Goal: Complete application form

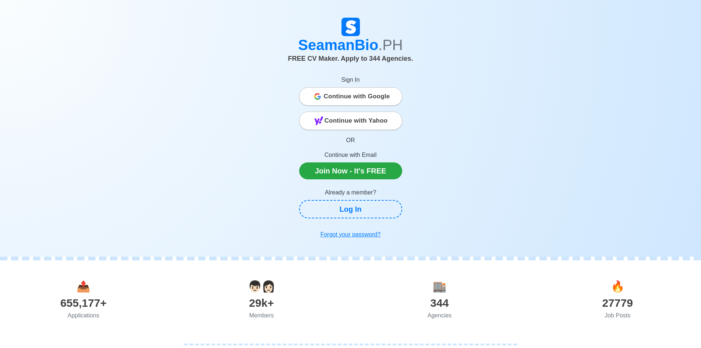
click at [348, 95] on span "Continue with Google" at bounding box center [357, 96] width 66 height 15
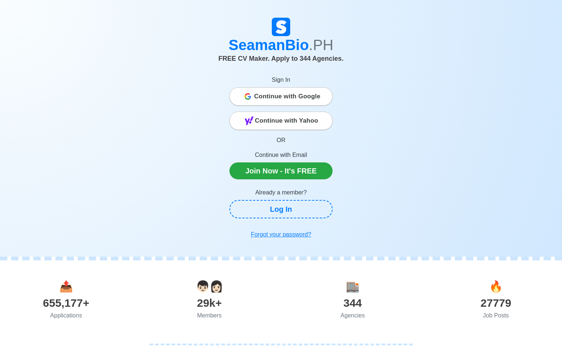
click at [266, 96] on span "Continue with Google" at bounding box center [287, 96] width 66 height 15
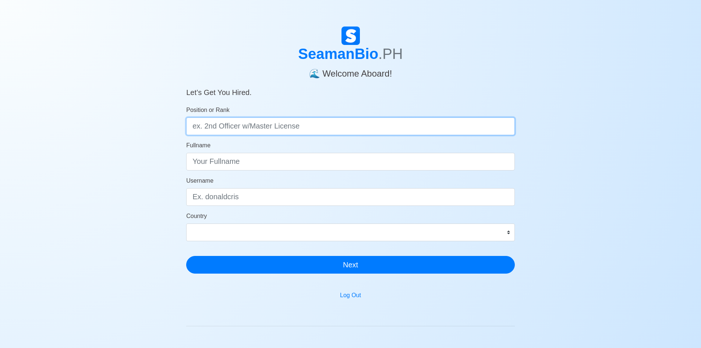
click at [260, 129] on input "Position or Rank" at bounding box center [350, 126] width 329 height 18
type input "3/O"
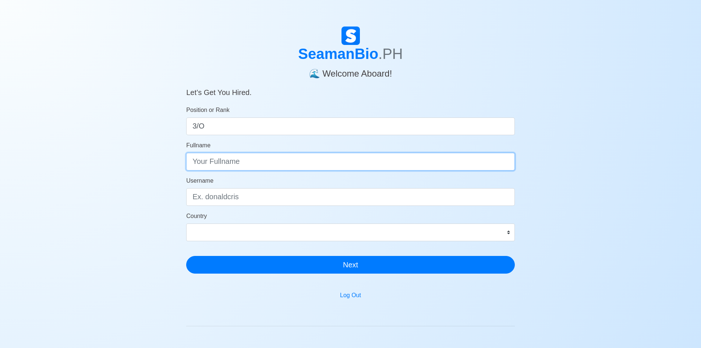
click at [229, 160] on input "Fullname" at bounding box center [350, 162] width 329 height 18
type input "j"
click at [237, 163] on input "JOHN WILLIS ANAS" at bounding box center [350, 162] width 329 height 18
type input "JOHN WILLIS B. ANAS"
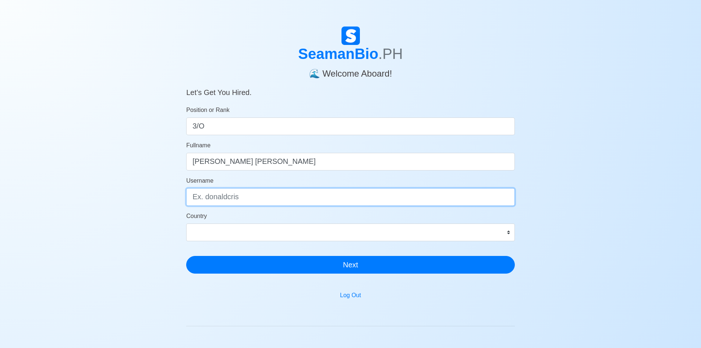
click at [220, 200] on input "Username" at bounding box center [350, 197] width 329 height 18
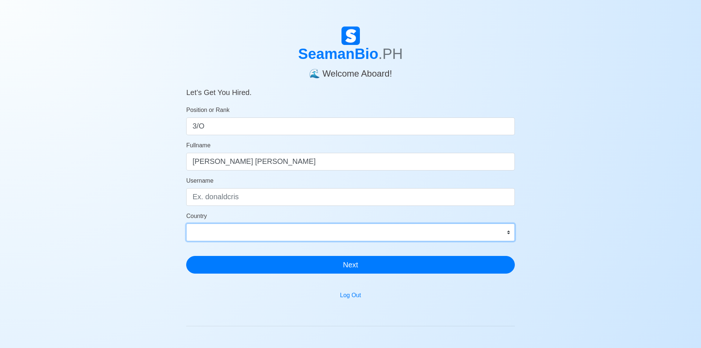
click at [229, 227] on select "Afghanistan Åland Islands Albania Algeria American Samoa Andorra Angola Anguill…" at bounding box center [350, 232] width 329 height 18
select select "PH"
click at [186, 223] on select "Afghanistan Åland Islands Albania Algeria American Samoa Andorra Angola Anguill…" at bounding box center [350, 232] width 329 height 18
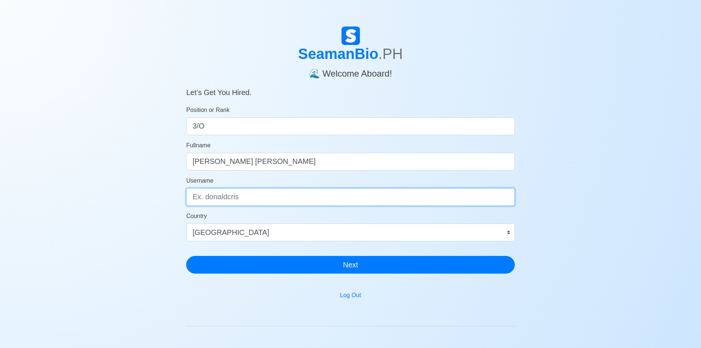
click at [227, 202] on input "Username" at bounding box center [350, 197] width 329 height 18
type input "W"
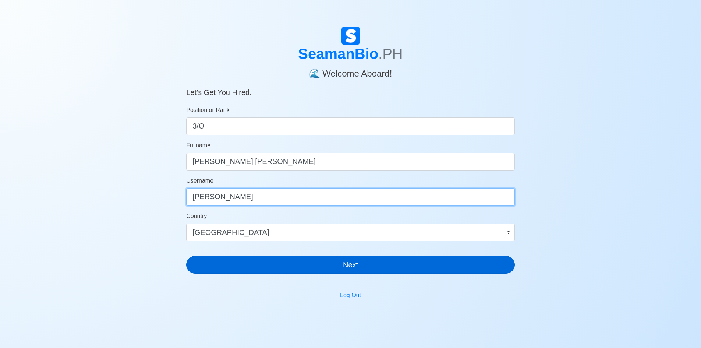
type input "willis"
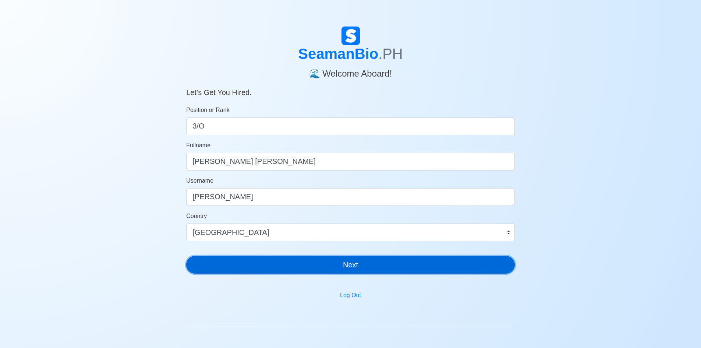
click at [318, 260] on button "Next" at bounding box center [350, 265] width 329 height 18
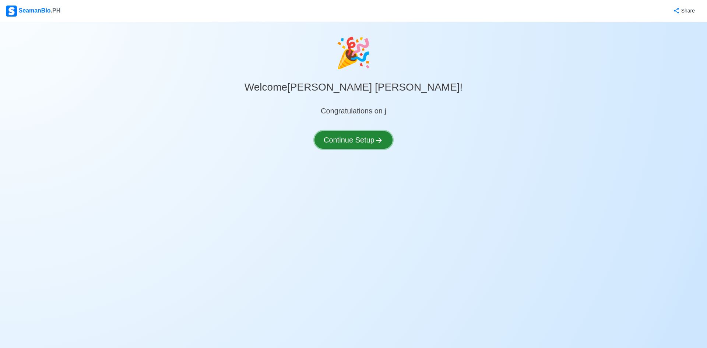
click at [352, 143] on button "Continue Setup" at bounding box center [353, 140] width 78 height 18
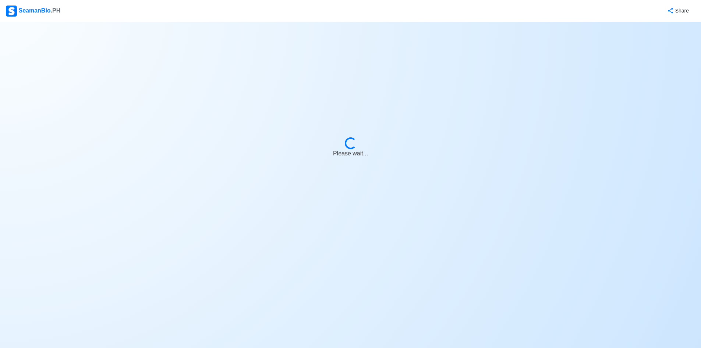
select select "Visible for Hiring"
select select "PH"
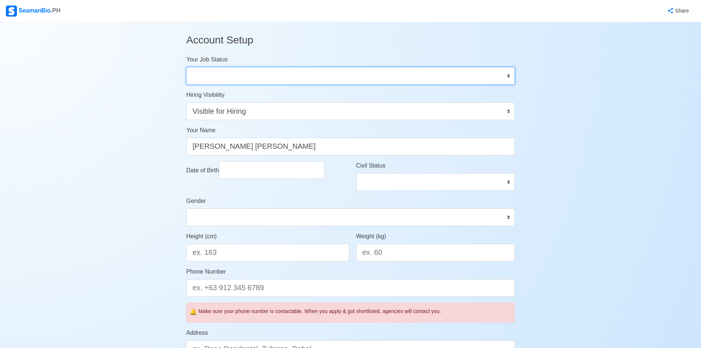
click at [225, 73] on select "Onboard Actively Looking for Job Not Looking for Job" at bounding box center [350, 76] width 329 height 18
select select "Actively Looking for Job"
click at [186, 67] on select "Onboard Actively Looking for Job Not Looking for Job" at bounding box center [350, 76] width 329 height 18
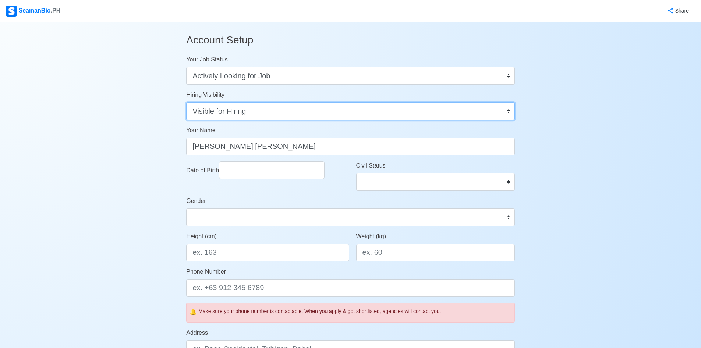
click at [223, 116] on select "Visible for Hiring Not Visible for Hiring" at bounding box center [350, 111] width 329 height 18
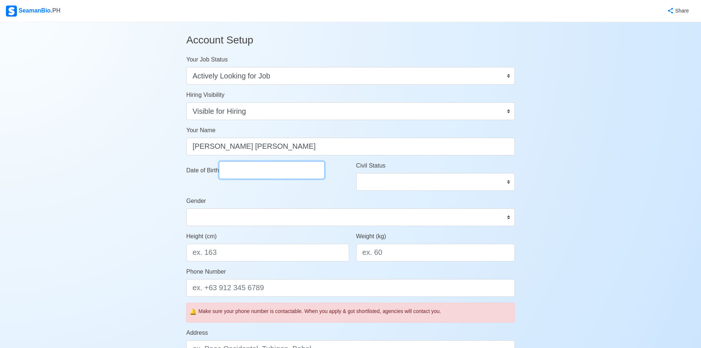
click at [241, 170] on input "Date of Birth" at bounding box center [272, 170] width 106 height 18
select select "****"
select select "*******"
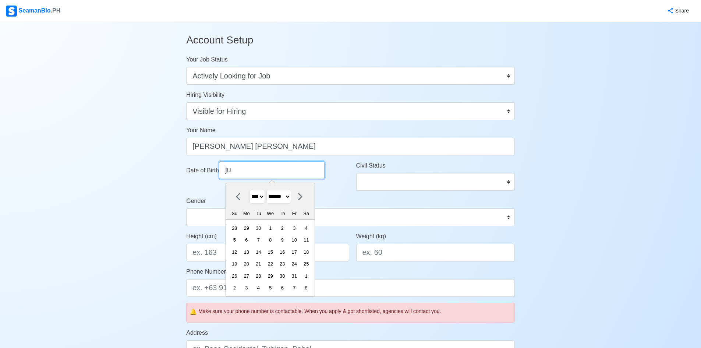
type input "ju"
click at [264, 197] on select "**** **** **** **** **** **** **** **** **** **** **** **** **** **** **** ****…" at bounding box center [256, 197] width 15 height 14
select select "****"
click at [249, 190] on select "**** **** **** **** **** **** **** **** **** **** **** **** **** **** **** ****…" at bounding box center [256, 197] width 15 height 14
click at [277, 195] on select "******* ******** ***** ***** *** **** **** ****** ********* ******* ******** **…" at bounding box center [278, 197] width 25 height 14
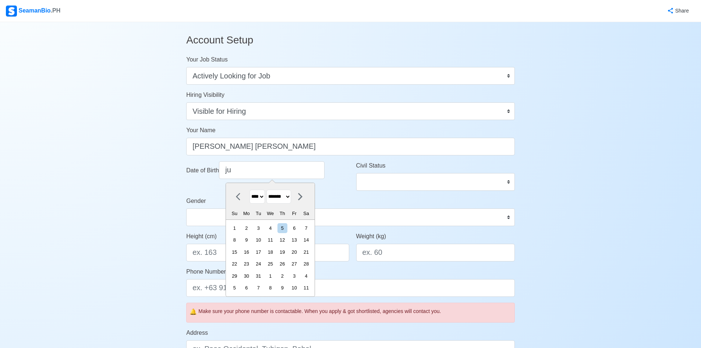
select select "****"
click at [270, 190] on select "******* ******** ***** ***** *** **** **** ****** ********* ******* ******** **…" at bounding box center [278, 197] width 25 height 14
click at [240, 262] on div "16" at bounding box center [235, 264] width 10 height 10
type input "07/16/1995"
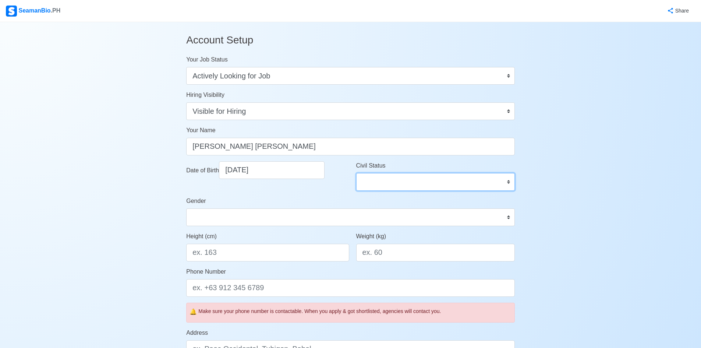
click at [391, 184] on select "Single Married Widowed Separated" at bounding box center [435, 182] width 159 height 18
select select "Married"
click at [356, 173] on select "Single Married Widowed Separated" at bounding box center [435, 182] width 159 height 18
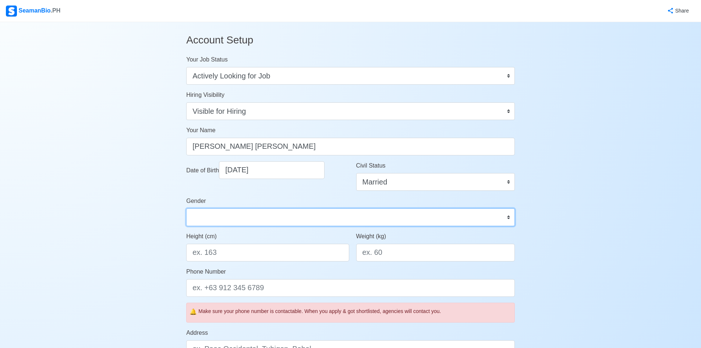
click at [283, 220] on select "Male Female" at bounding box center [350, 217] width 329 height 18
select select "Male"
click at [186, 208] on select "Male Female" at bounding box center [350, 217] width 329 height 18
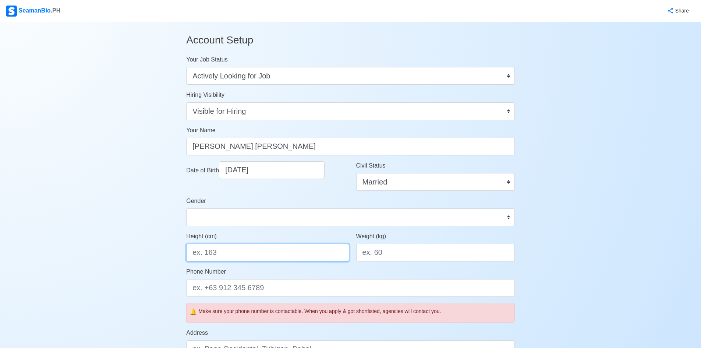
click at [258, 252] on input "Height (cm)" at bounding box center [267, 253] width 163 height 18
type input "175"
click at [393, 256] on input "Weight (kg)" at bounding box center [435, 253] width 159 height 18
type input "65"
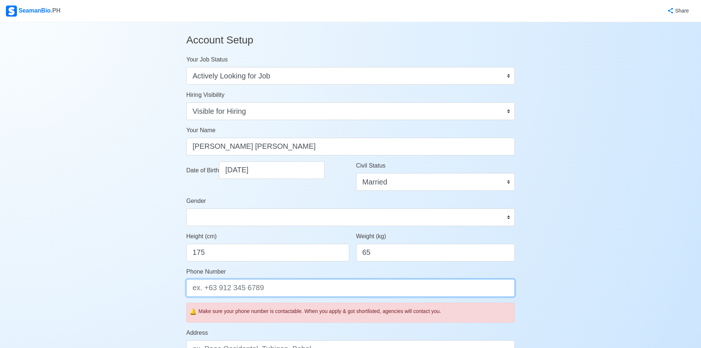
click at [229, 291] on input "Phone Number" at bounding box center [350, 288] width 329 height 18
type input "+639661646769"
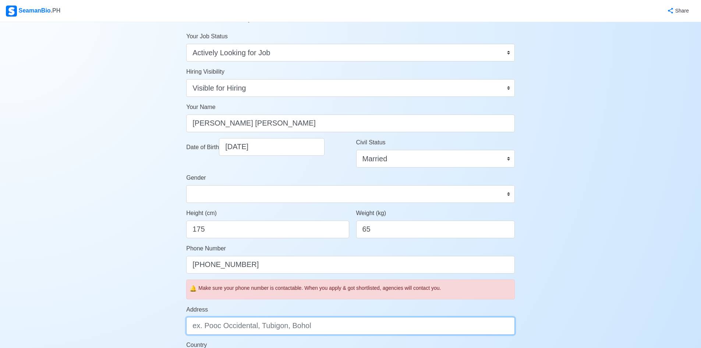
scroll to position [84, 0]
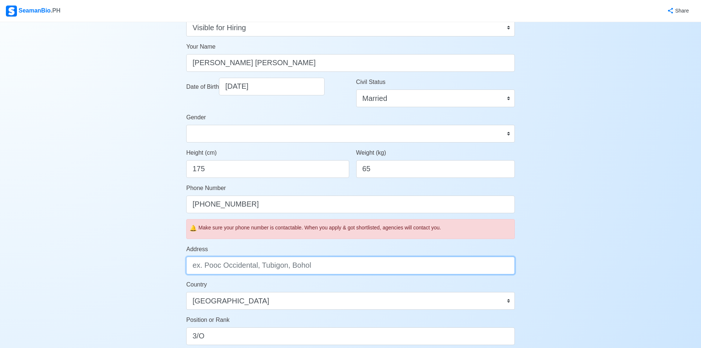
click at [234, 265] on input "Address" at bounding box center [350, 265] width 329 height 18
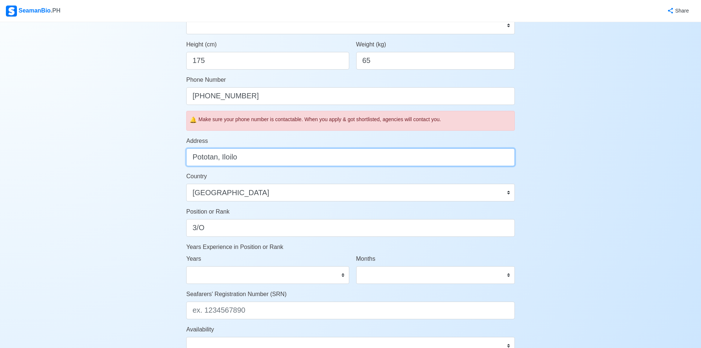
scroll to position [194, 0]
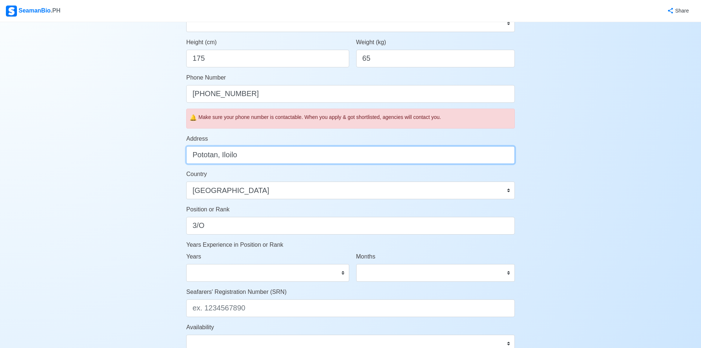
type input "Pototan, Iloilo"
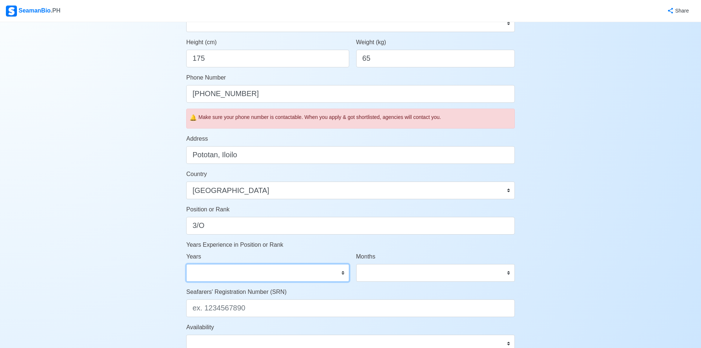
click at [235, 270] on select "0 1 2 3 4 5 6 7 8 9 10 11 12 13 14 15 16 17 18 19 20 21 22 23 24 25 26 27 28 29…" at bounding box center [267, 273] width 163 height 18
select select "0"
click at [186, 264] on select "0 1 2 3 4 5 6 7 8 9 10 11 12 13 14 15 16 17 18 19 20 21 22 23 24 25 26 27 28 29…" at bounding box center [267, 273] width 163 height 18
click at [402, 280] on select "0 1 2 3 4 5 6 7 8 9 10 11" at bounding box center [435, 273] width 159 height 18
select select "3"
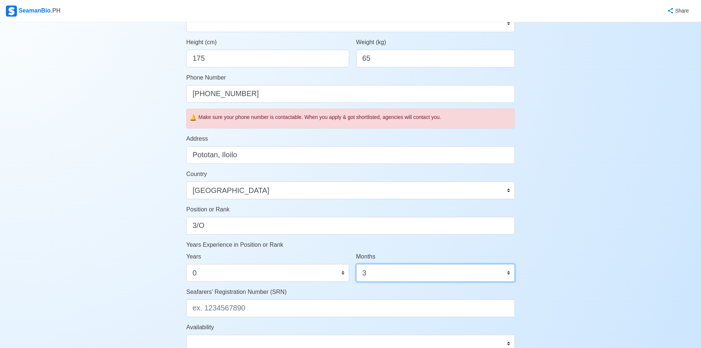
click at [356, 264] on select "0 1 2 3 4 5 6 7 8 9 10 11" at bounding box center [435, 273] width 159 height 18
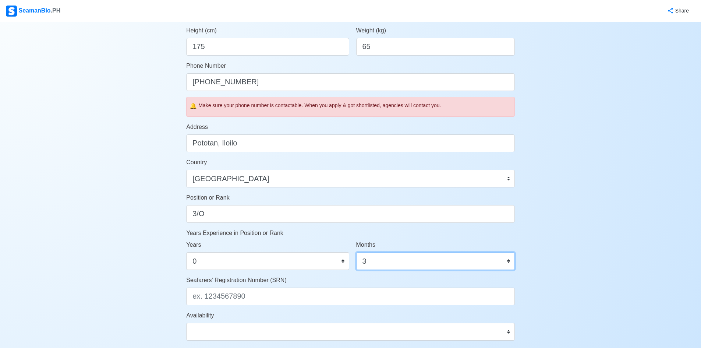
scroll to position [231, 0]
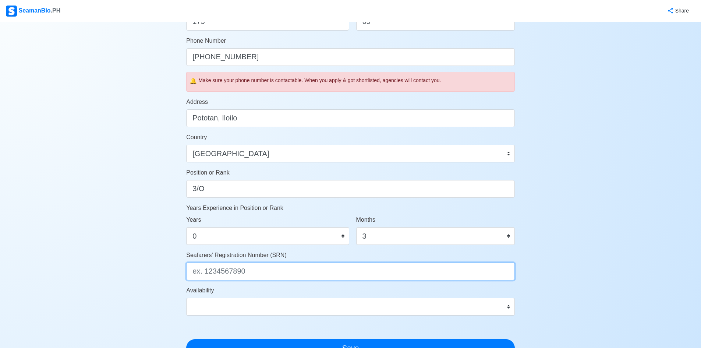
click at [251, 270] on input "Seafarers' Registration Number (SRN)" at bounding box center [350, 271] width 329 height 18
type input "9507160017"
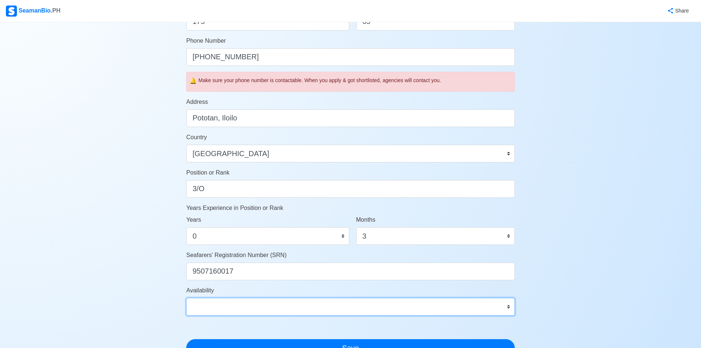
click at [222, 301] on select "Immediate Nov 2025 Dec 2025 Jan 2026 Feb 2026 Mar 2026 Apr 2026 May 2026 Jun 20…" at bounding box center [350, 307] width 329 height 18
select select "4102416000000"
click at [186, 298] on select "Immediate Nov 2025 Dec 2025 Jan 2026 Feb 2026 Mar 2026 Apr 2026 May 2026 Jun 20…" at bounding box center [350, 307] width 329 height 18
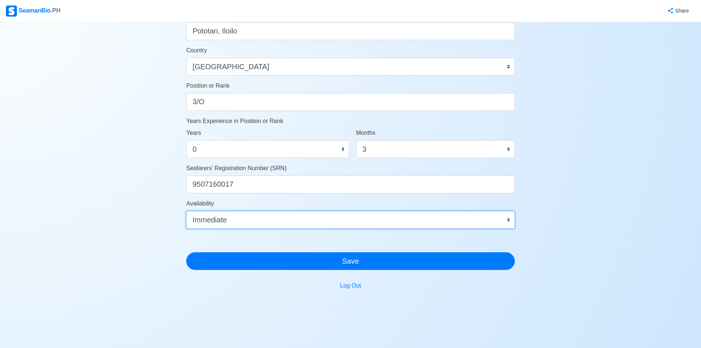
scroll to position [330, 0]
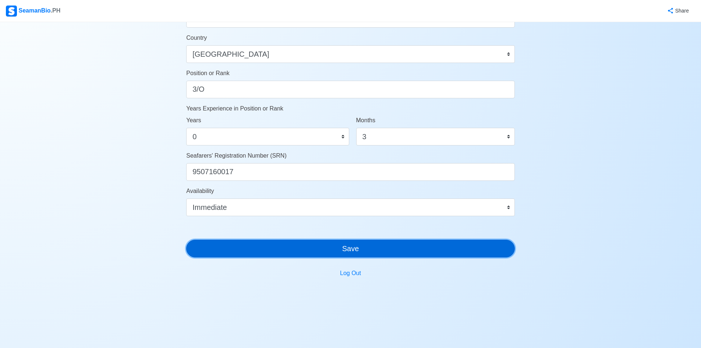
click at [321, 251] on button "Save" at bounding box center [350, 249] width 329 height 18
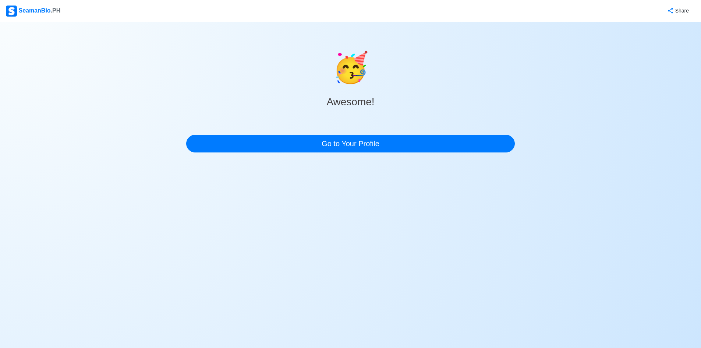
scroll to position [0, 0]
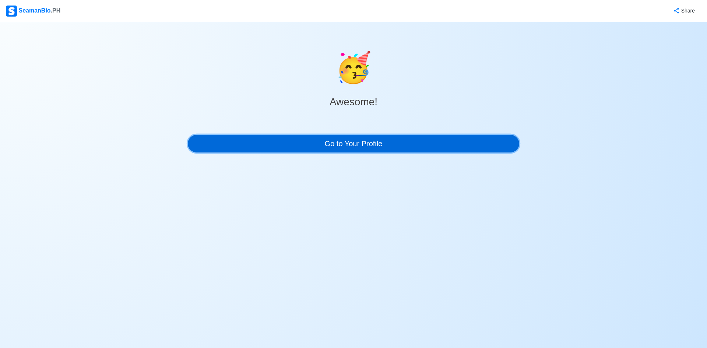
click at [390, 141] on link "Go to Your Profile" at bounding box center [353, 144] width 331 height 18
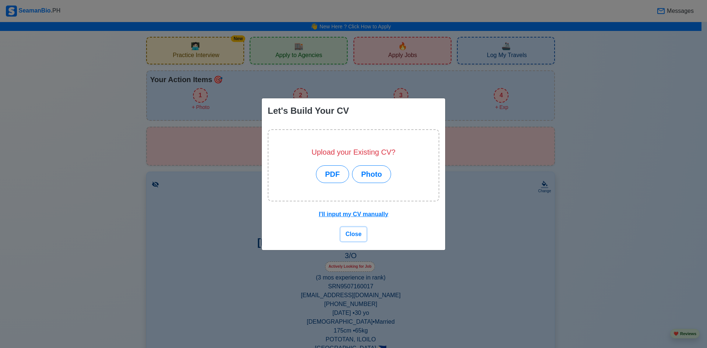
drag, startPoint x: 358, startPoint y: 234, endPoint x: 377, endPoint y: 231, distance: 18.9
click at [358, 234] on span "Close" at bounding box center [353, 234] width 16 height 6
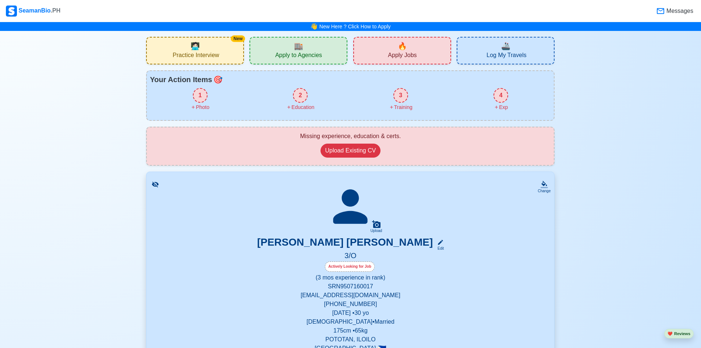
click at [282, 54] on span "Apply to Agencies" at bounding box center [298, 56] width 47 height 9
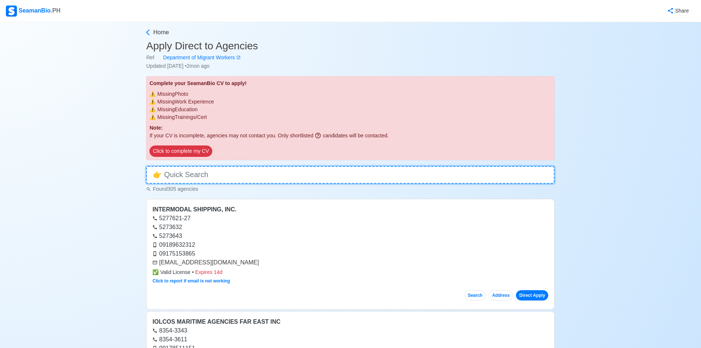
click at [290, 177] on input at bounding box center [350, 175] width 408 height 18
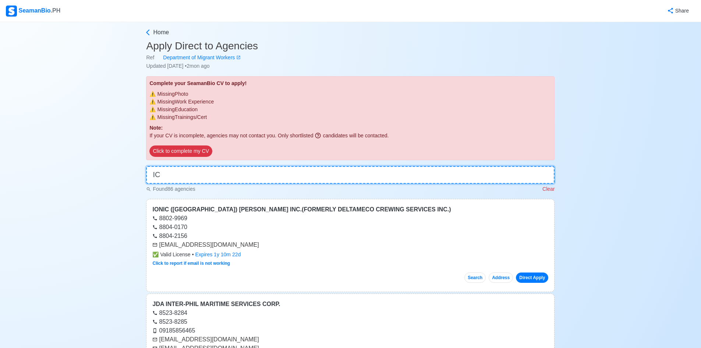
type input "I"
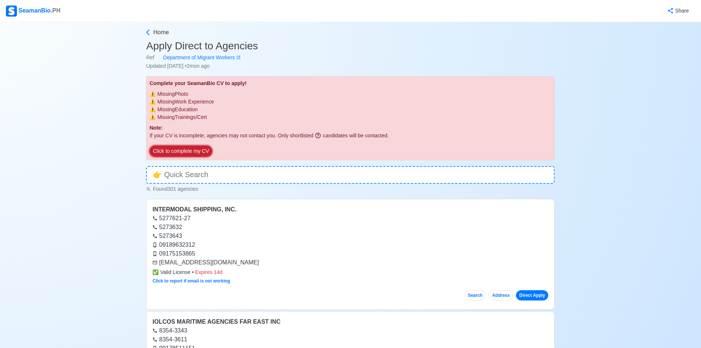
click at [185, 155] on button "Click to complete my CV" at bounding box center [180, 150] width 63 height 11
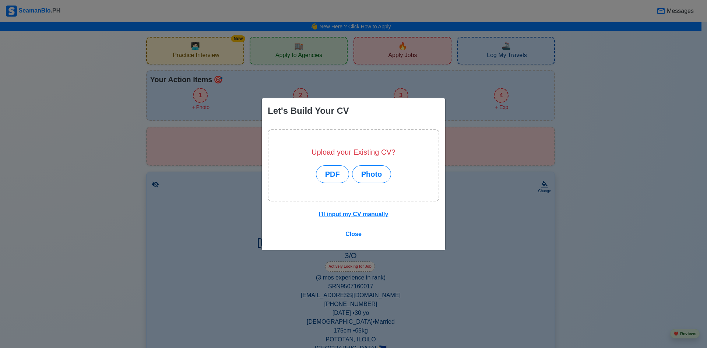
click at [507, 247] on div "Let's Build Your CV Upload your Existing CV? PDF Photo I'll input my CV manuall…" at bounding box center [353, 174] width 707 height 348
click at [359, 233] on span "Close" at bounding box center [353, 234] width 16 height 6
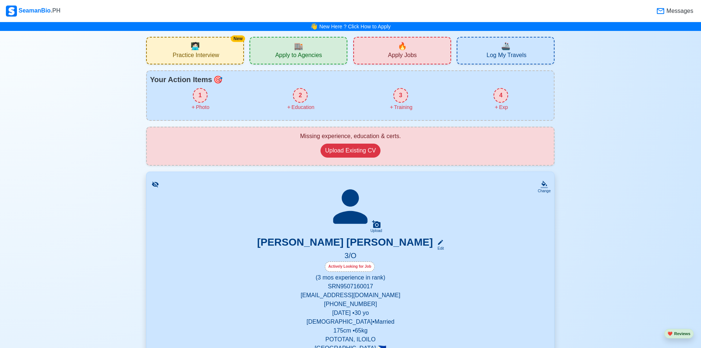
click at [35, 7] on div "SeamanBio .PH" at bounding box center [33, 11] width 54 height 11
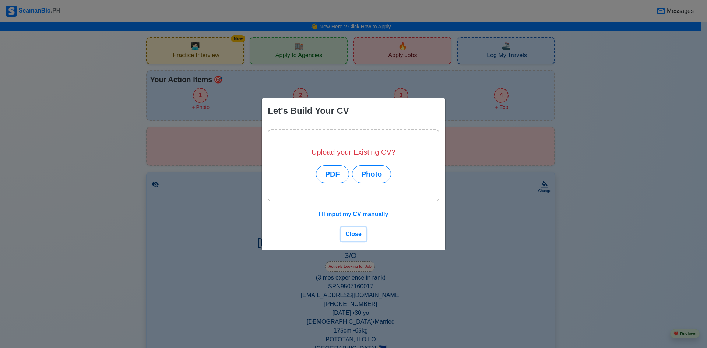
click at [344, 229] on button "Close" at bounding box center [353, 234] width 26 height 14
